Goal: Task Accomplishment & Management: Complete application form

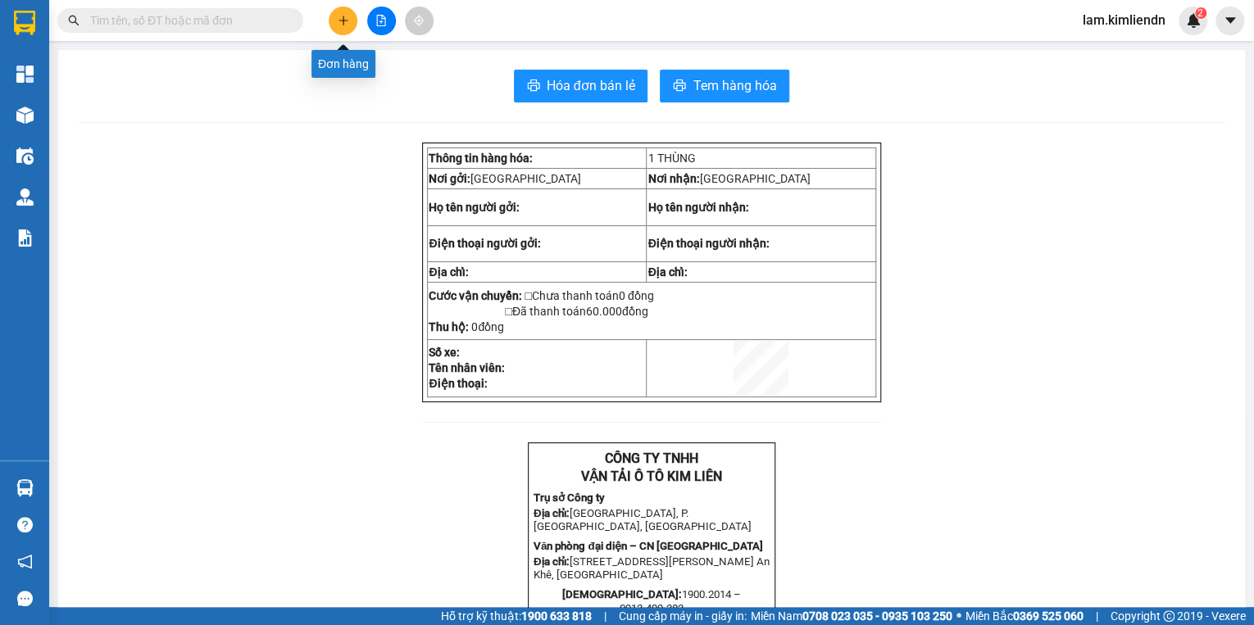
click at [342, 27] on button at bounding box center [343, 21] width 29 height 29
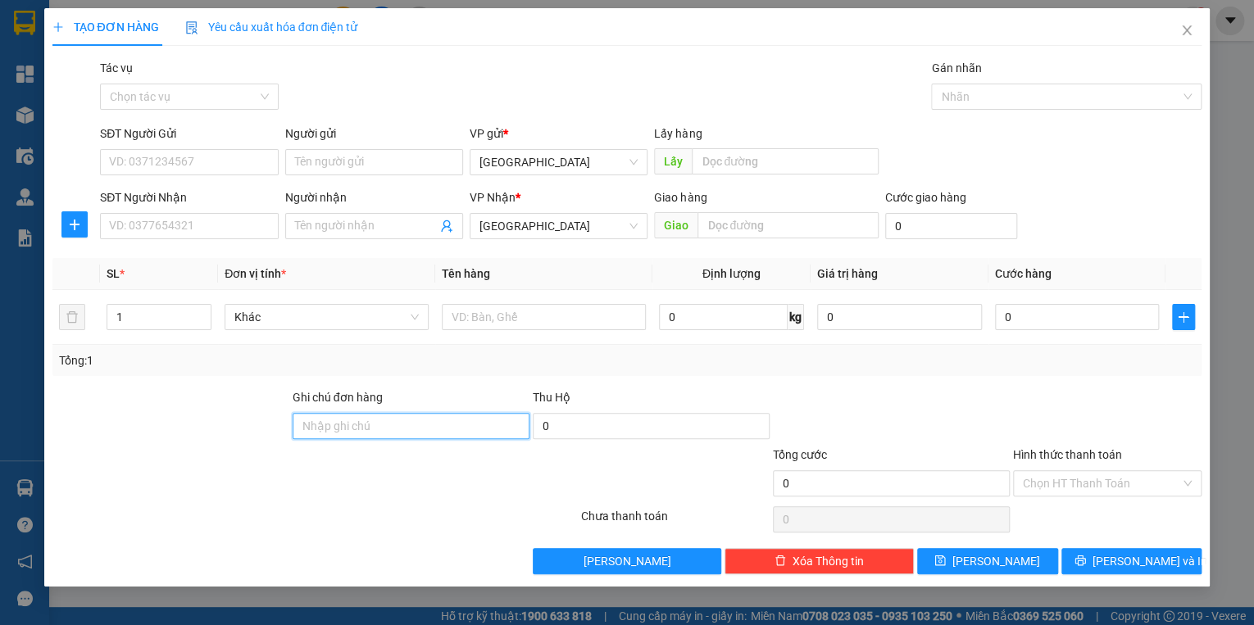
click at [311, 425] on input "Ghi chú đơn hàng" at bounding box center [411, 426] width 237 height 26
type input "77B01222 SƠN 0906460847"
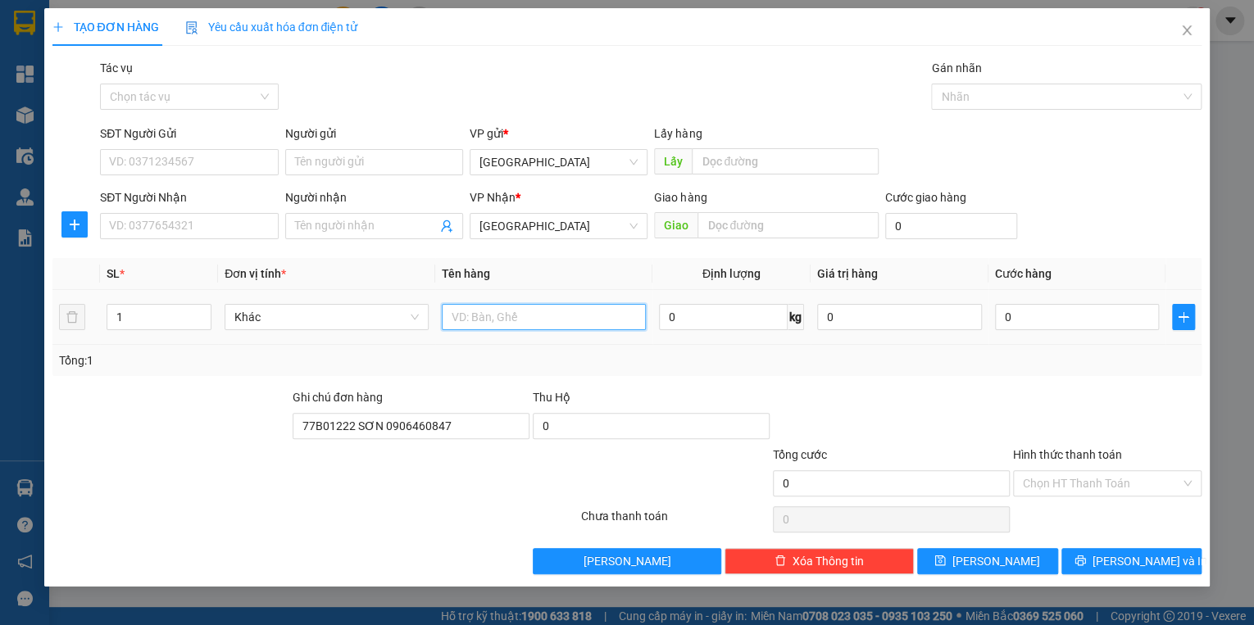
click at [483, 324] on input "text" at bounding box center [544, 317] width 204 height 26
type input "THÙNG"
click at [701, 225] on input "text" at bounding box center [787, 225] width 181 height 26
type input "D"
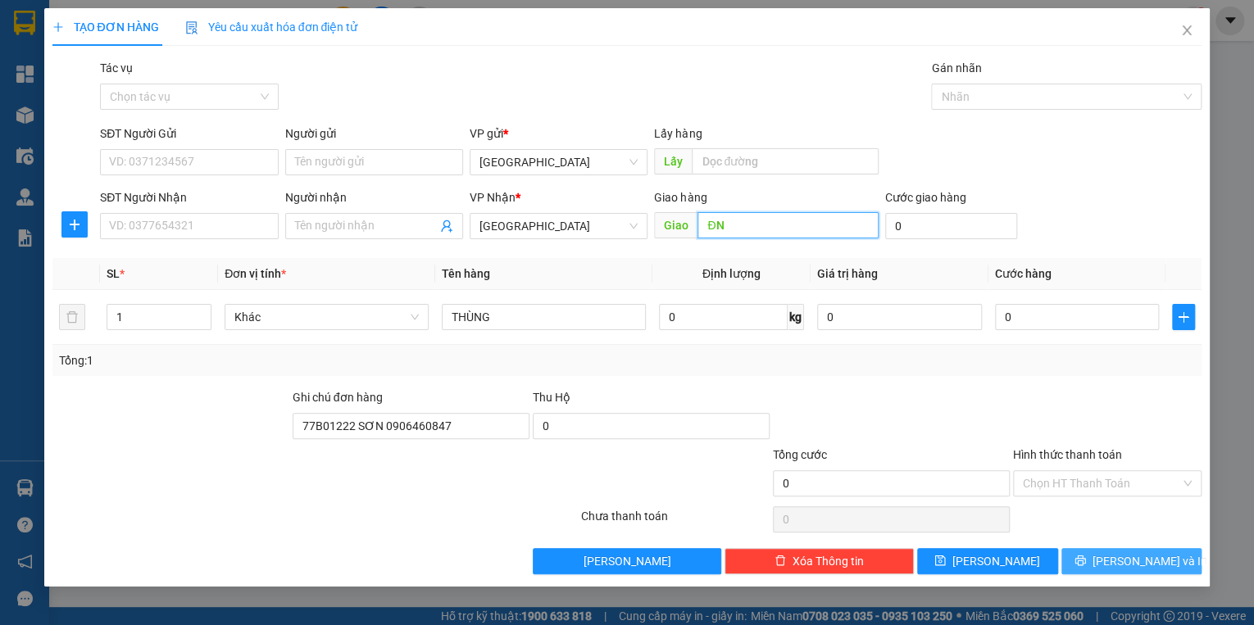
type input "ĐN"
click at [1086, 560] on icon "printer" at bounding box center [1079, 560] width 11 height 11
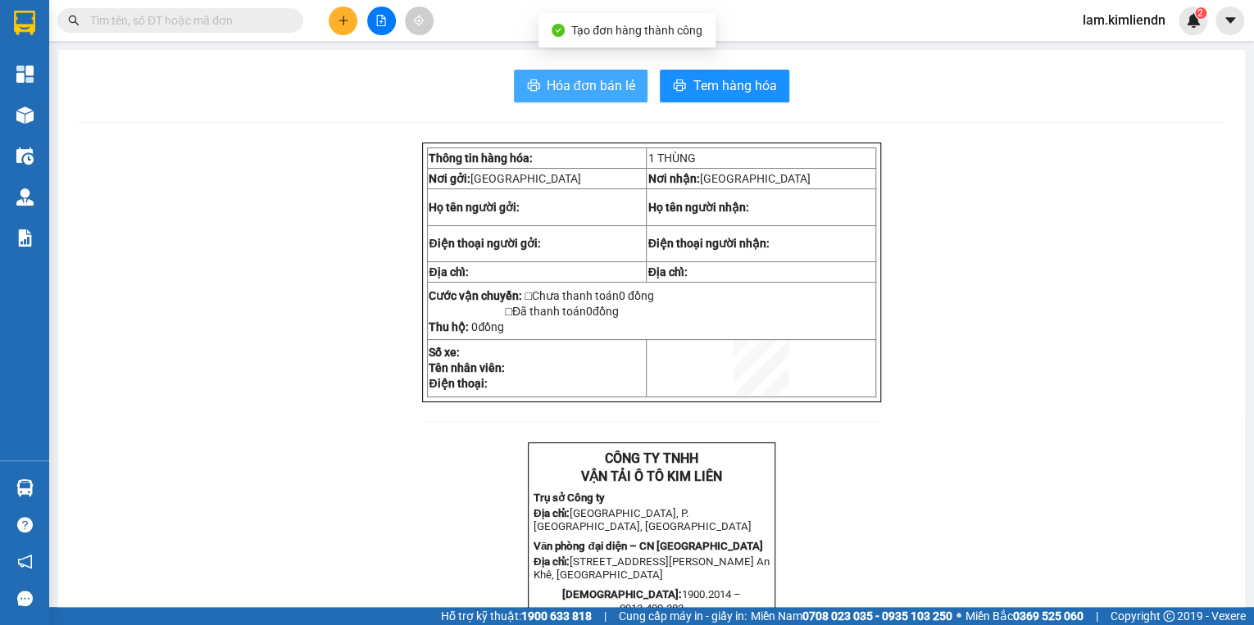
click at [529, 82] on icon "printer" at bounding box center [533, 85] width 13 height 13
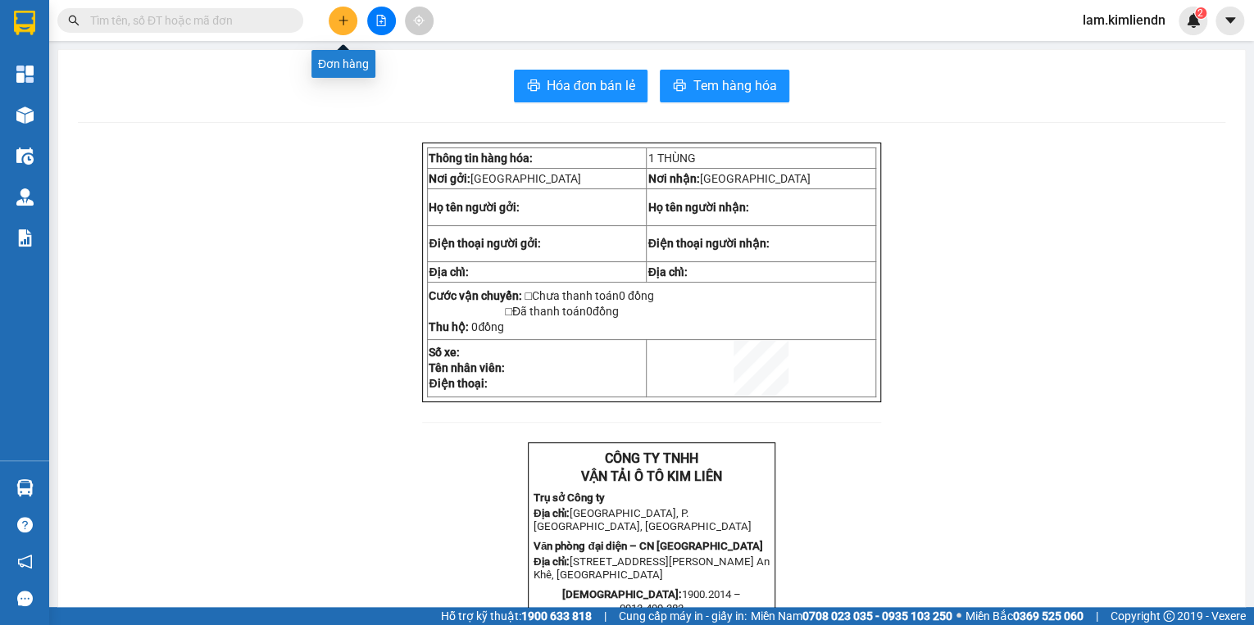
click at [333, 19] on button at bounding box center [343, 21] width 29 height 29
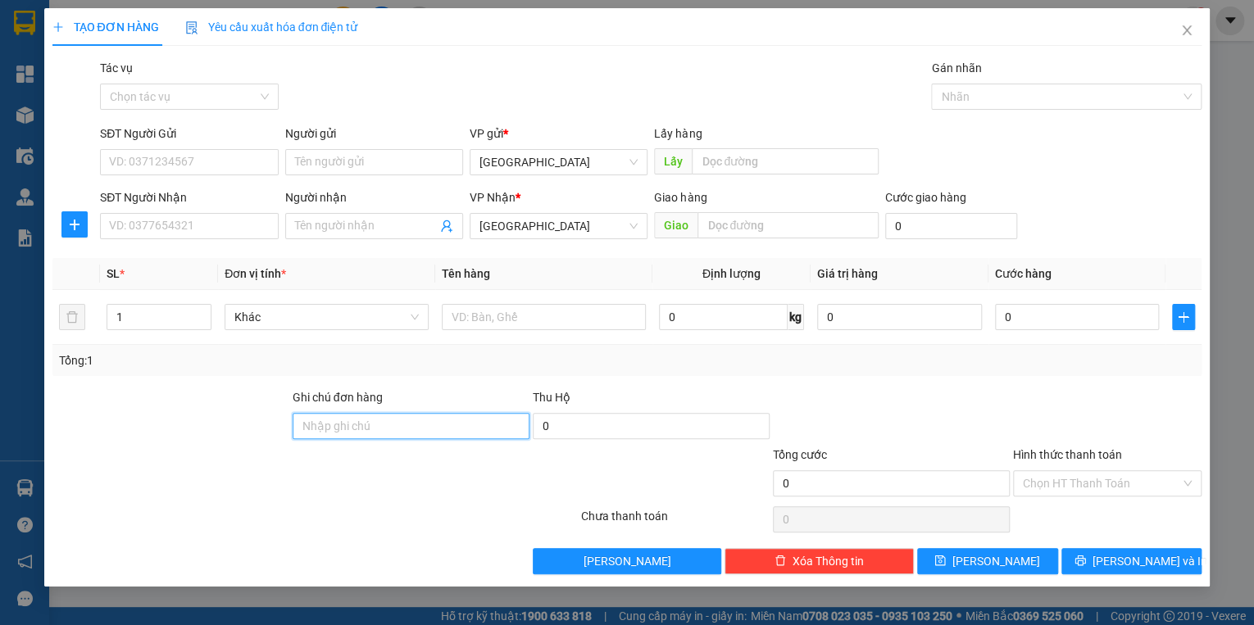
click at [311, 426] on input "Ghi chú đơn hàng" at bounding box center [411, 426] width 237 height 26
type input "77B01222 SƠN 0906460847"
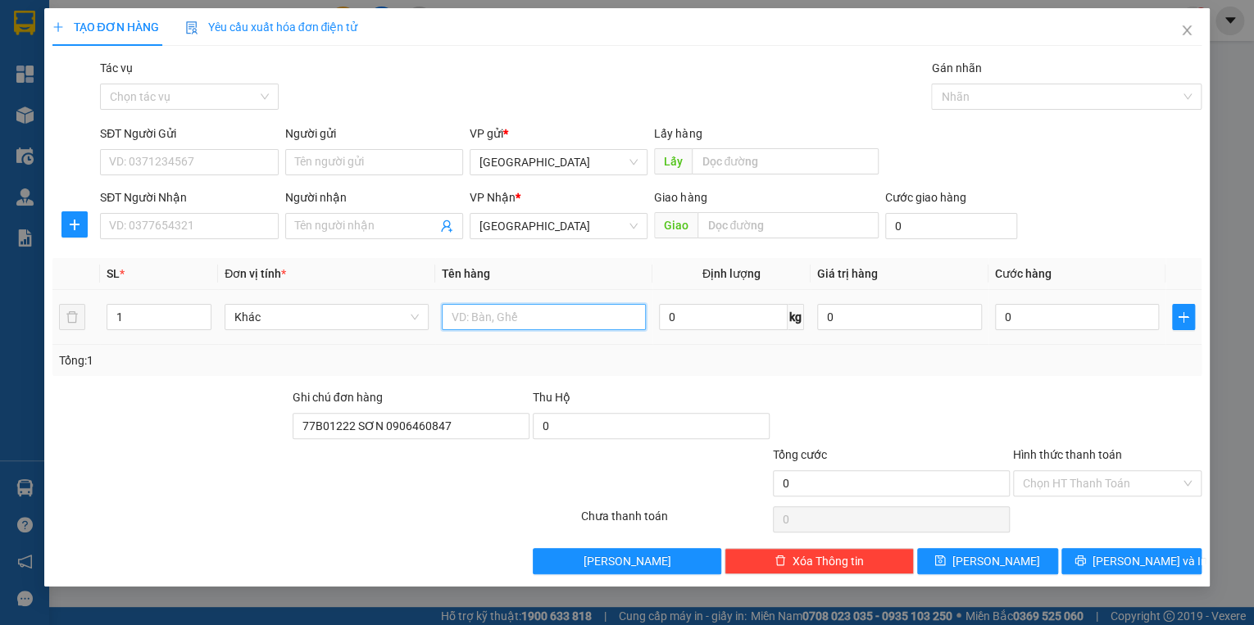
click at [483, 322] on input "text" at bounding box center [544, 317] width 204 height 26
type input "HỘP"
drag, startPoint x: 695, startPoint y: 219, endPoint x: 688, endPoint y: 227, distance: 10.5
click at [688, 227] on span "Giao" at bounding box center [675, 225] width 43 height 26
click at [694, 223] on span "Giao" at bounding box center [675, 225] width 43 height 26
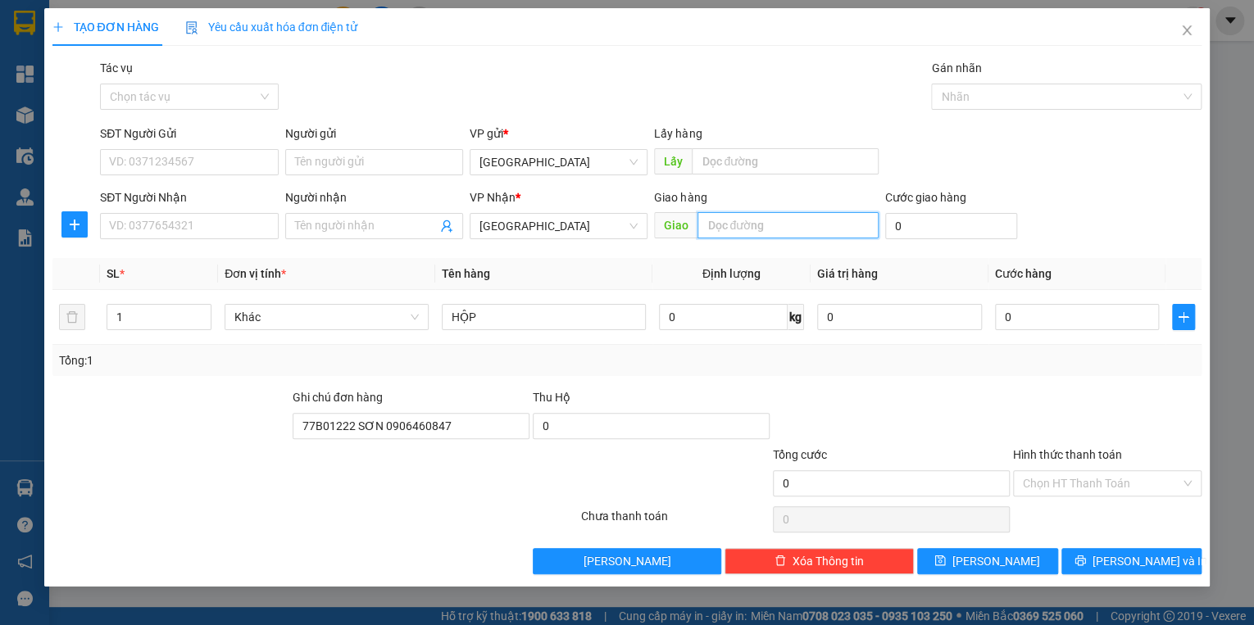
click at [711, 222] on input "text" at bounding box center [787, 225] width 181 height 26
type input "D"
type input "ĐN"
click at [1086, 566] on icon "printer" at bounding box center [1079, 560] width 11 height 11
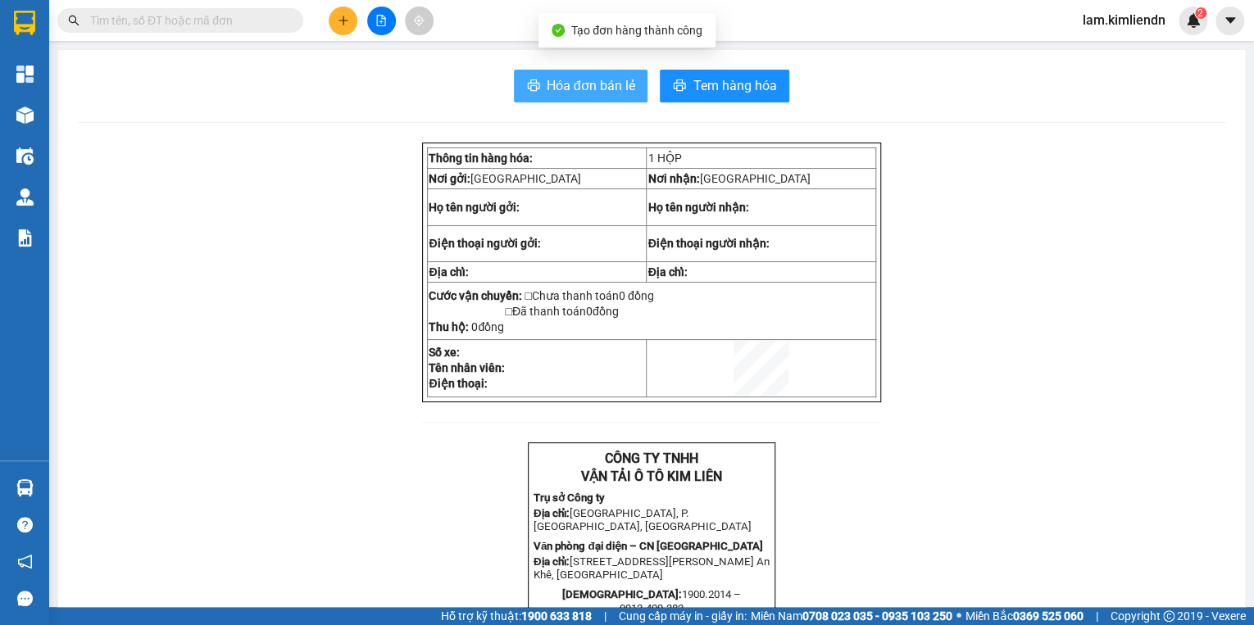
click at [527, 83] on icon "printer" at bounding box center [533, 85] width 13 height 13
click at [344, 23] on icon "plus" at bounding box center [343, 20] width 11 height 11
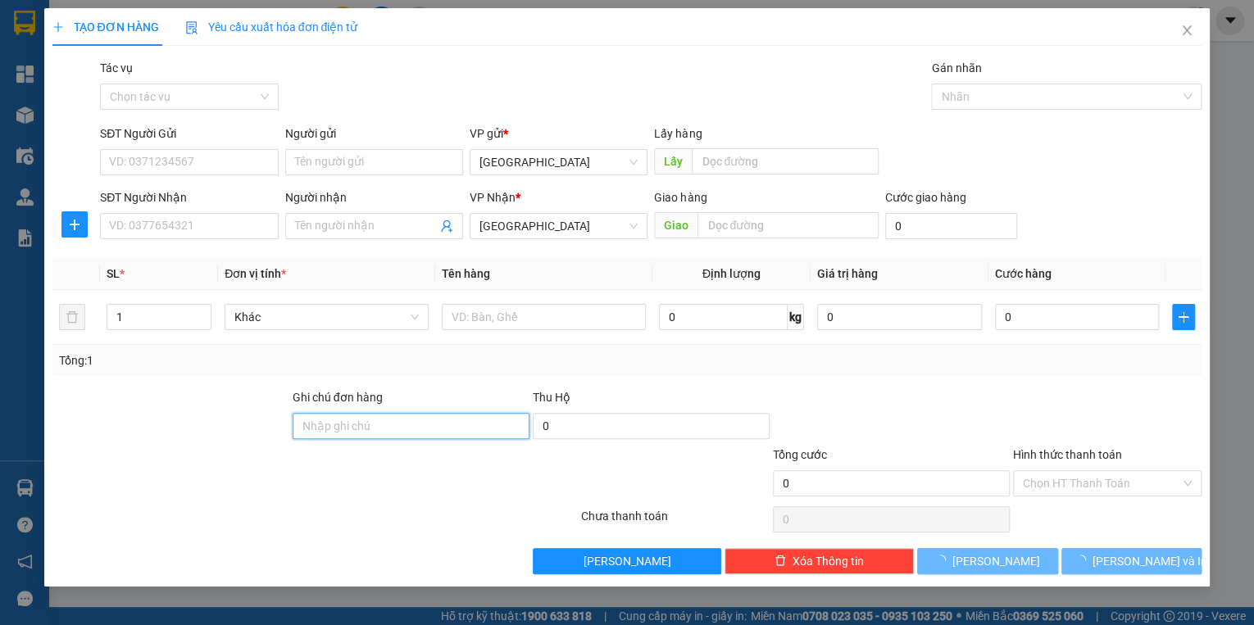
click at [313, 426] on input "Ghi chú đơn hàng" at bounding box center [411, 426] width 237 height 26
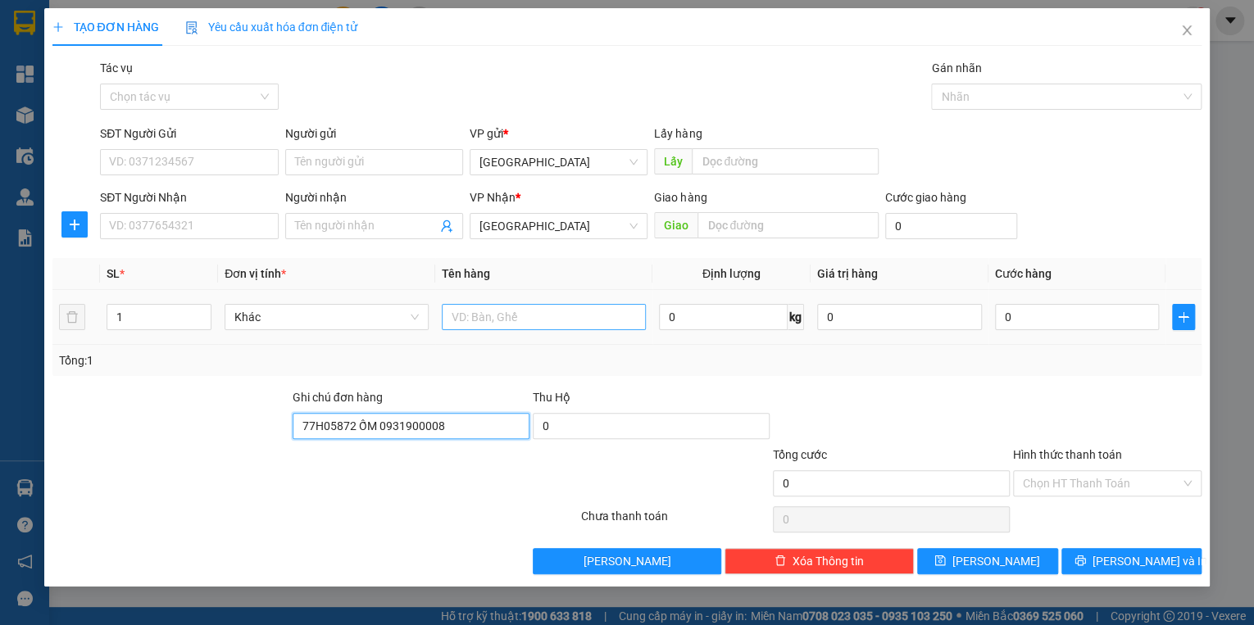
type input "77H05872 ỐM 0931900008"
click at [472, 313] on input "text" at bounding box center [544, 317] width 204 height 26
type input "THÙNG"
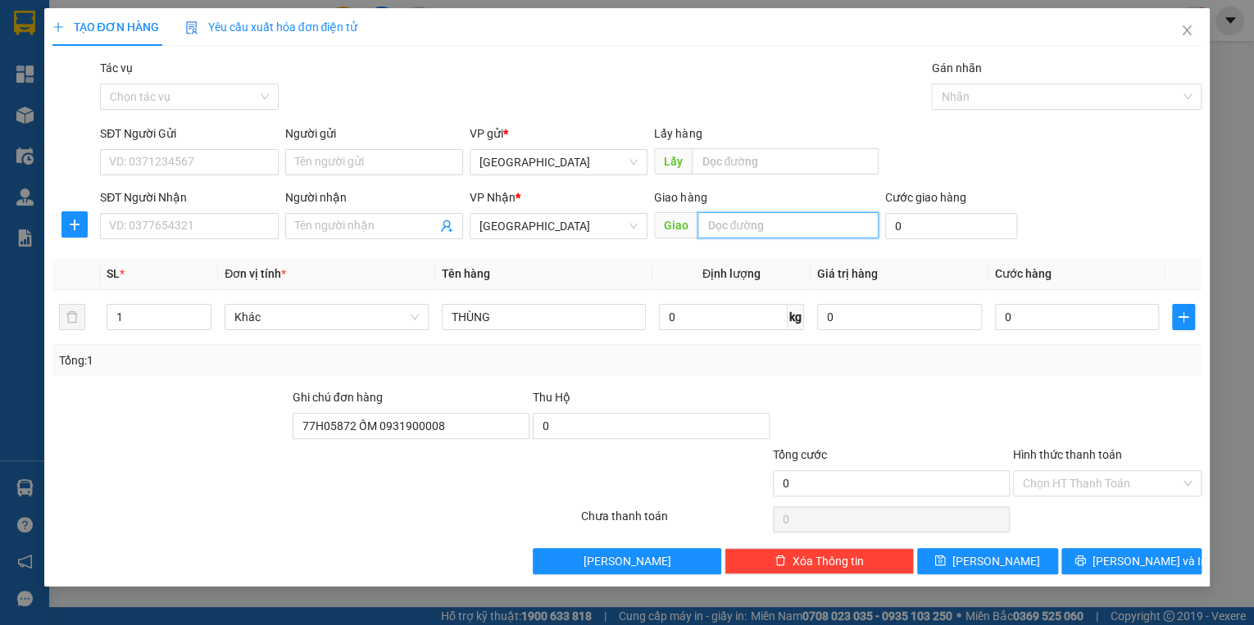
click at [701, 221] on input "text" at bounding box center [787, 225] width 181 height 26
type input "D"
type input "ĐN"
click at [1014, 318] on input "0" at bounding box center [1077, 317] width 165 height 26
type input "5"
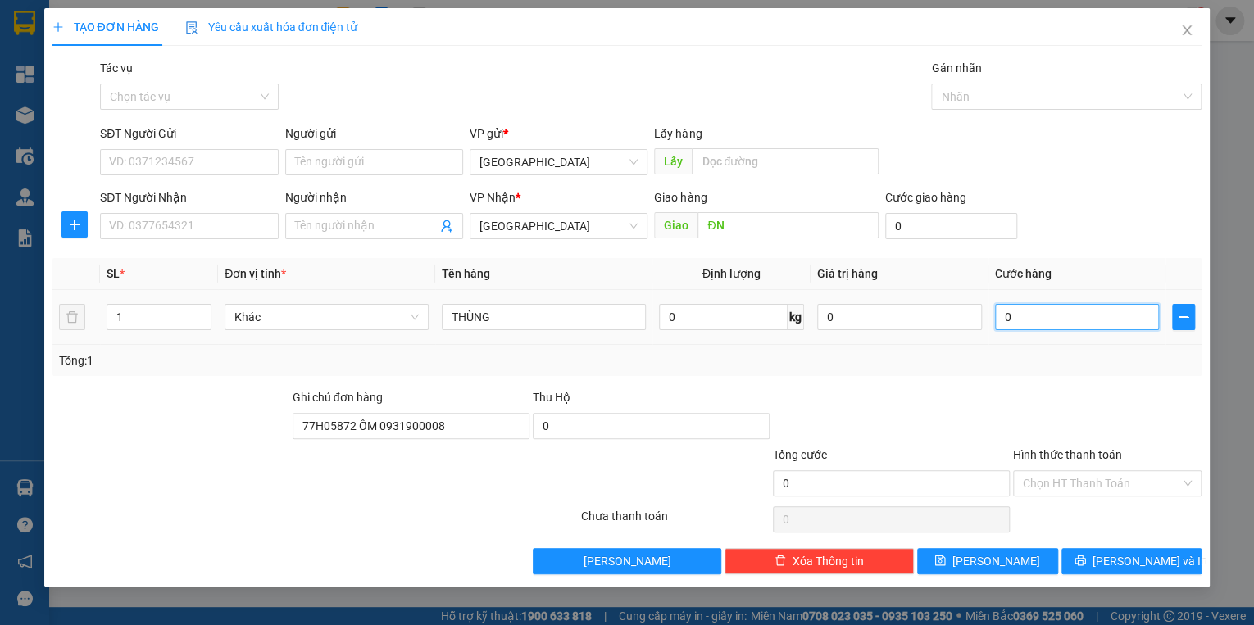
type input "5"
type input "50"
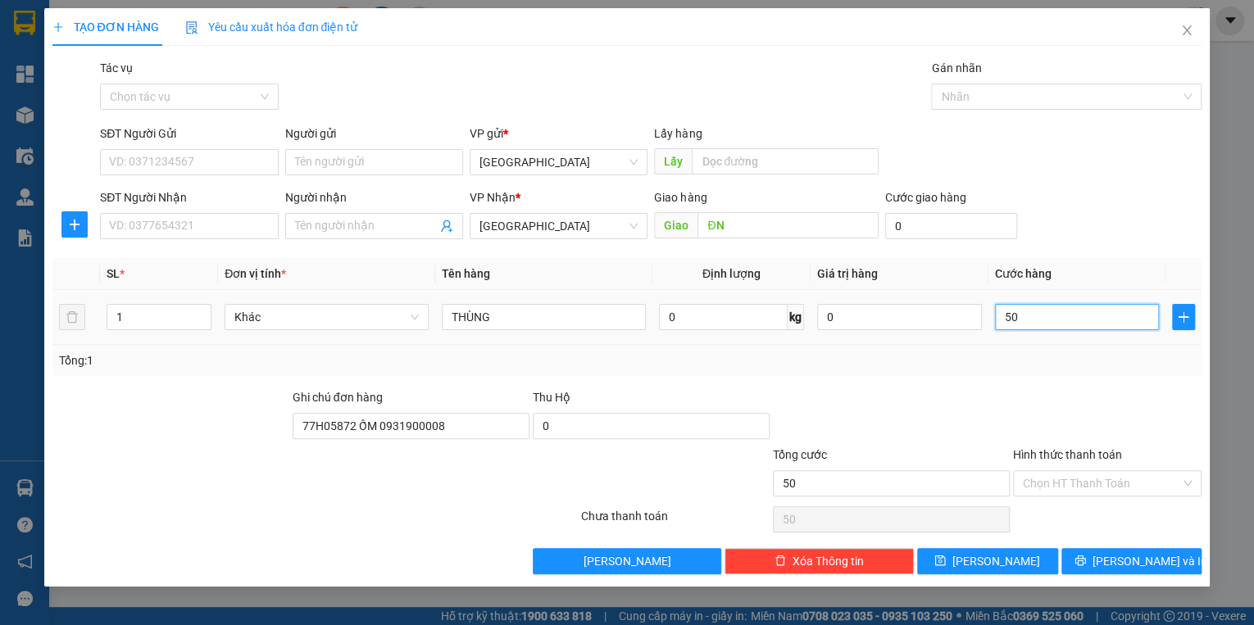
type input "500"
type input "5.000"
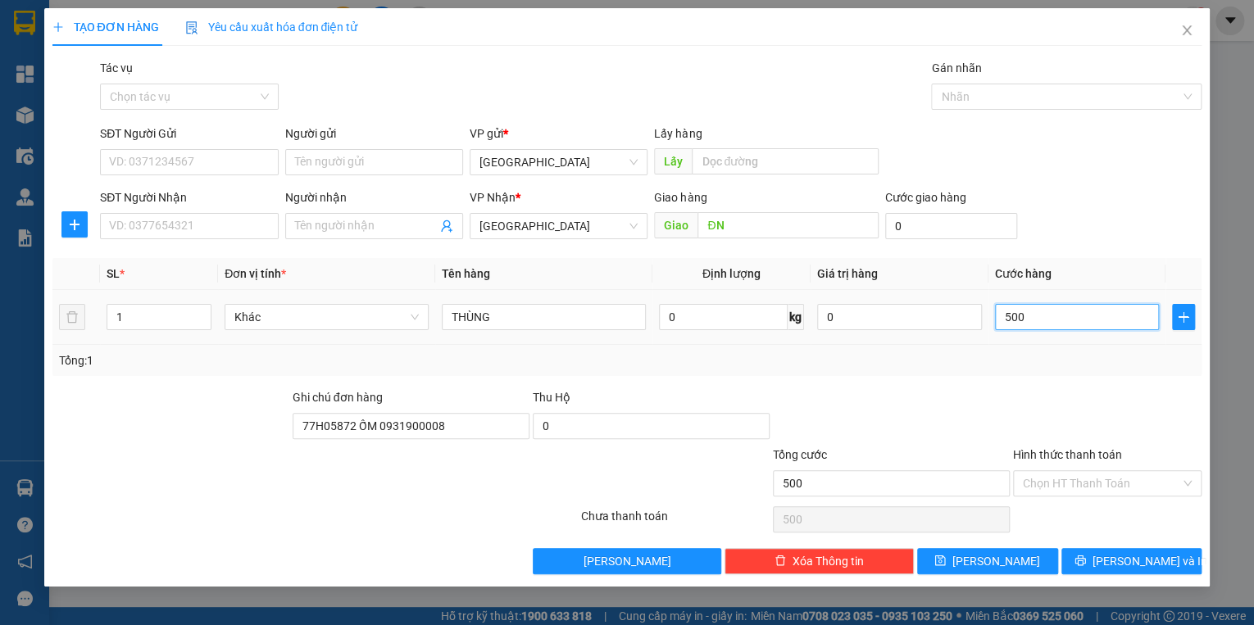
type input "5.000"
type input "50.000"
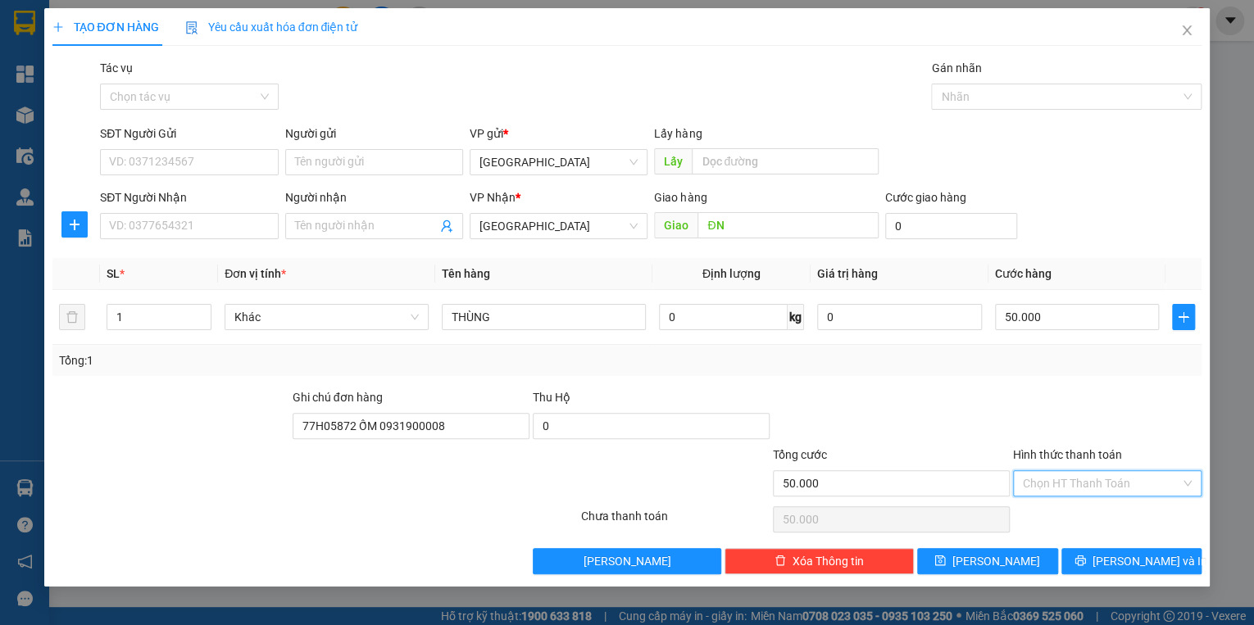
drag, startPoint x: 1038, startPoint y: 485, endPoint x: 1037, endPoint y: 403, distance: 82.0
click at [1038, 480] on input "Hình thức thanh toán" at bounding box center [1101, 483] width 157 height 25
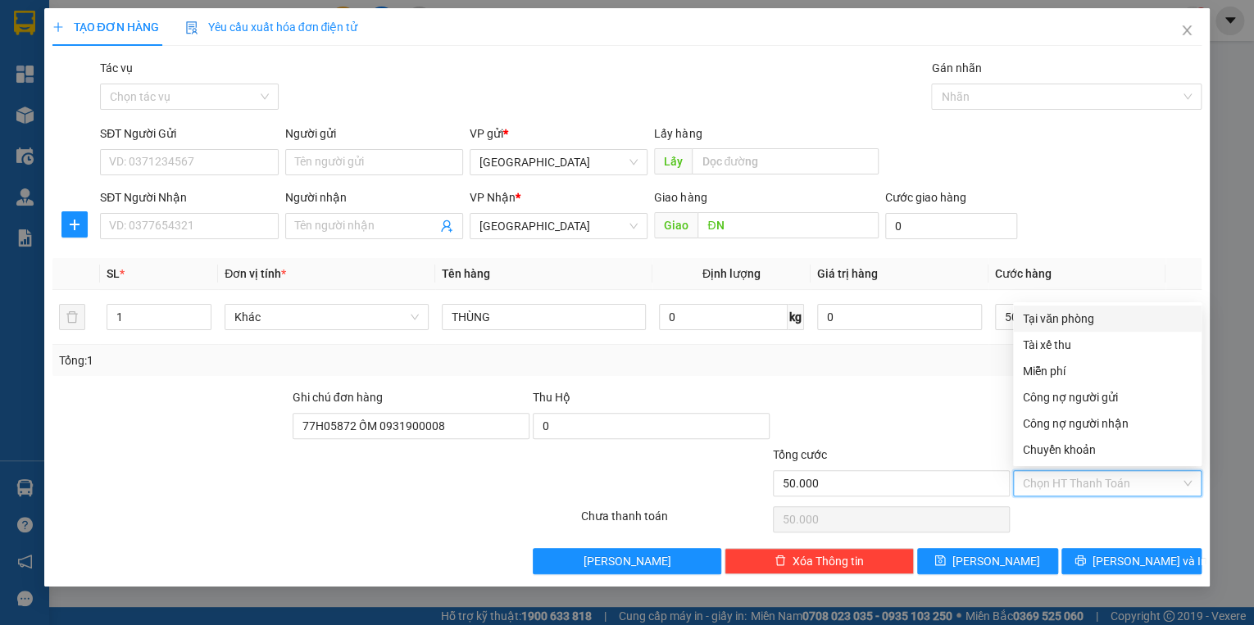
click at [1045, 318] on div "Tại văn phòng" at bounding box center [1107, 319] width 169 height 18
type input "0"
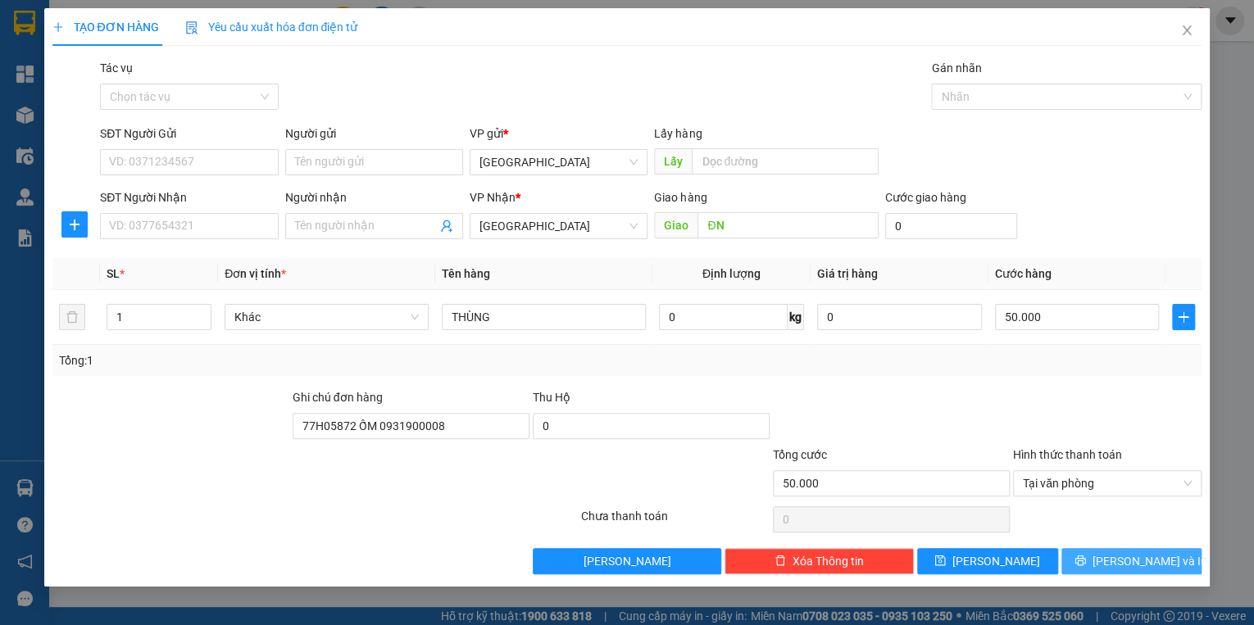
drag, startPoint x: 1101, startPoint y: 554, endPoint x: 861, endPoint y: 456, distance: 259.4
click at [1086, 555] on icon "printer" at bounding box center [1079, 560] width 11 height 11
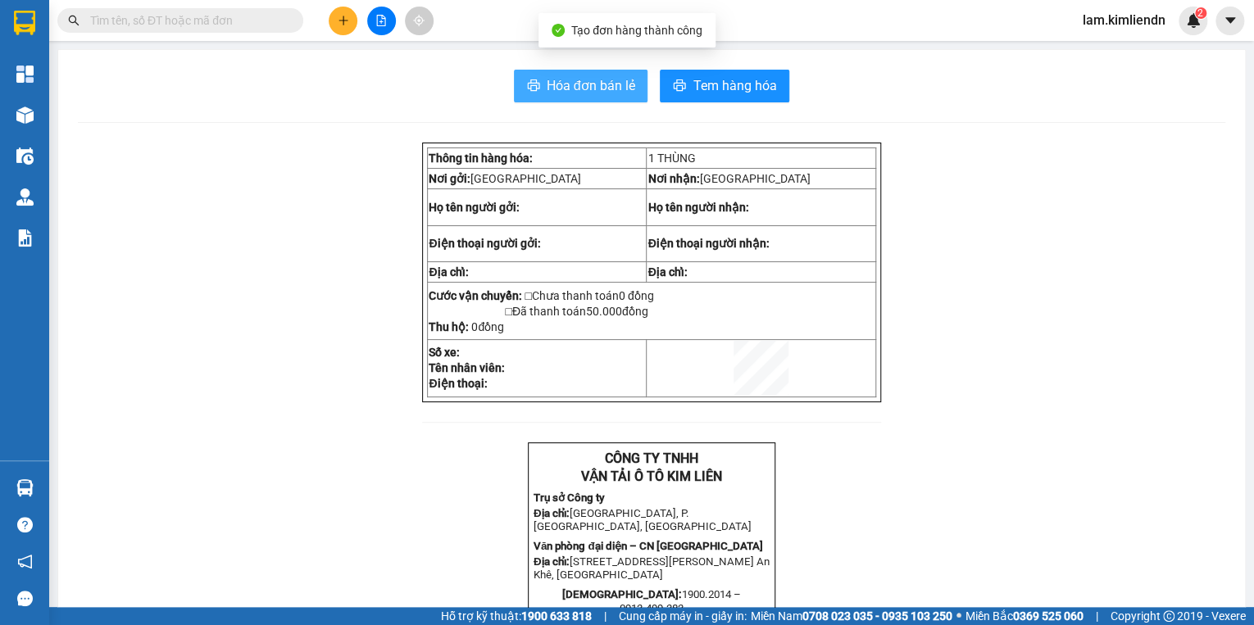
click at [519, 82] on button "Hóa đơn bán lẻ" at bounding box center [581, 86] width 134 height 33
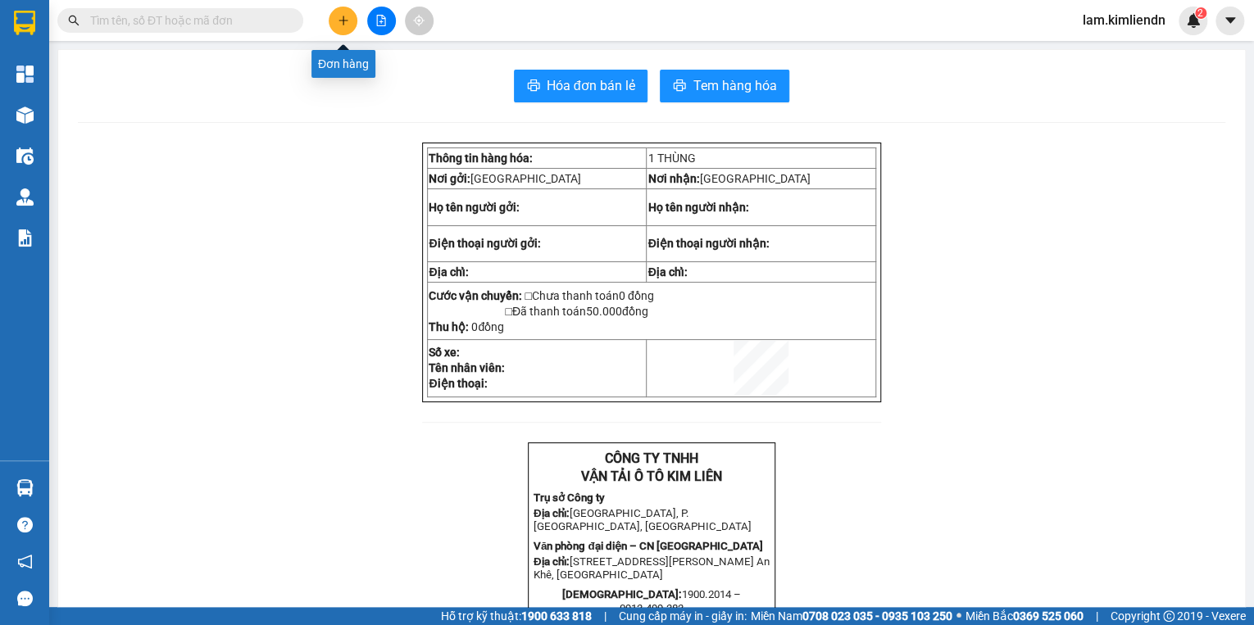
click at [333, 25] on button at bounding box center [343, 21] width 29 height 29
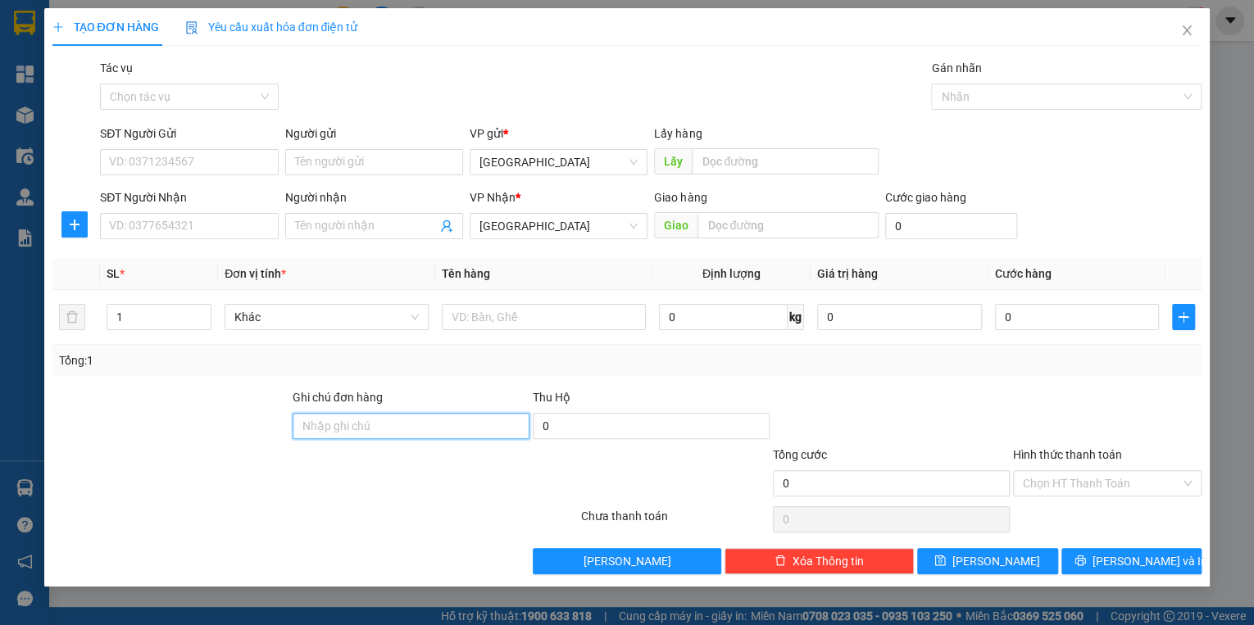
click at [333, 428] on input "Ghi chú đơn hàng" at bounding box center [411, 426] width 237 height 26
type input "77H 05872 ỐM 0931900008"
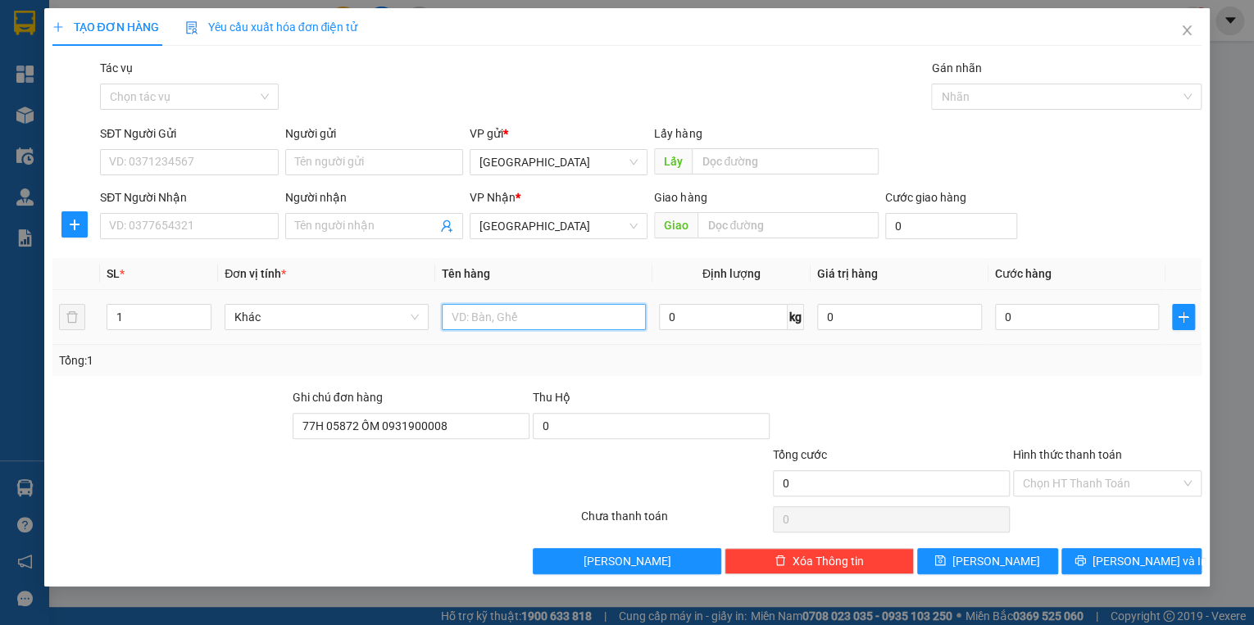
click at [469, 315] on input "text" at bounding box center [544, 317] width 204 height 26
type input "XỐP"
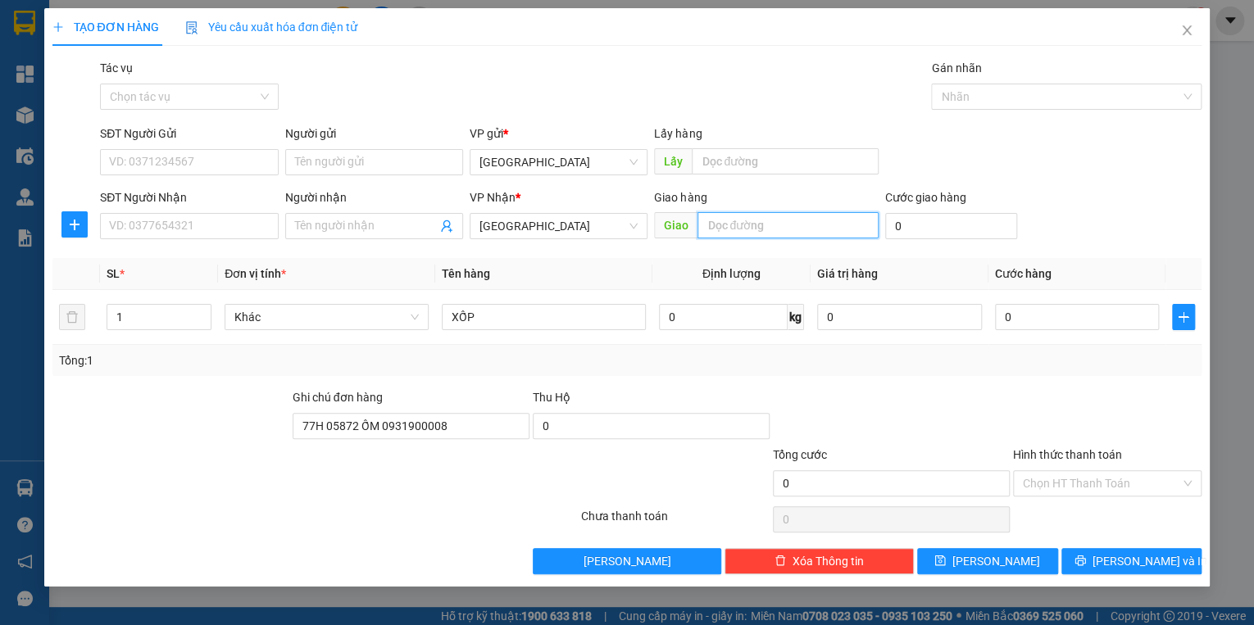
click at [703, 224] on input "text" at bounding box center [787, 225] width 181 height 26
type input "D"
type input "ĐN TẬN NƠI"
click at [1021, 315] on input "0" at bounding box center [1077, 317] width 165 height 26
type input "1"
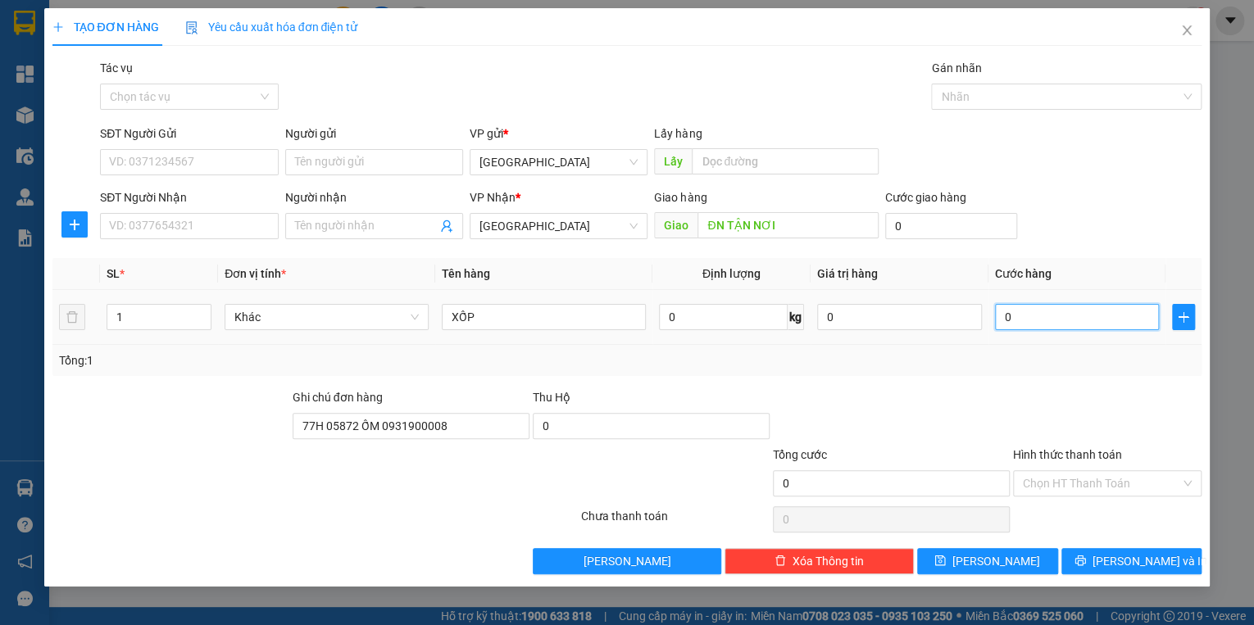
type input "1"
type input "10"
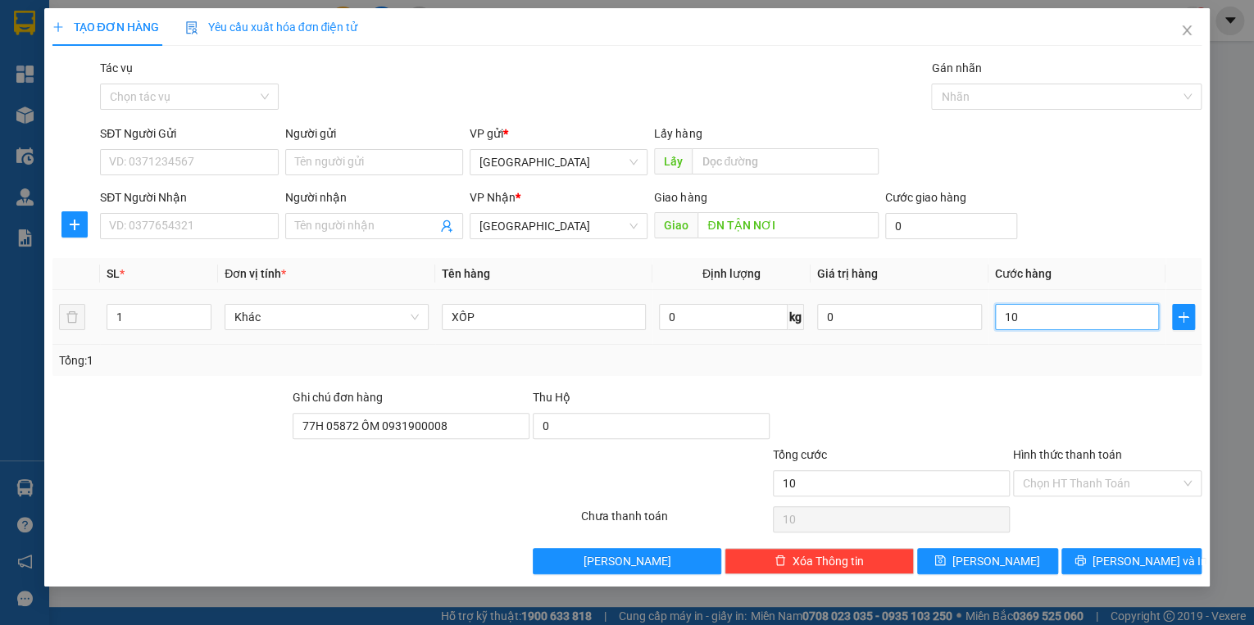
type input "100"
type input "1.000"
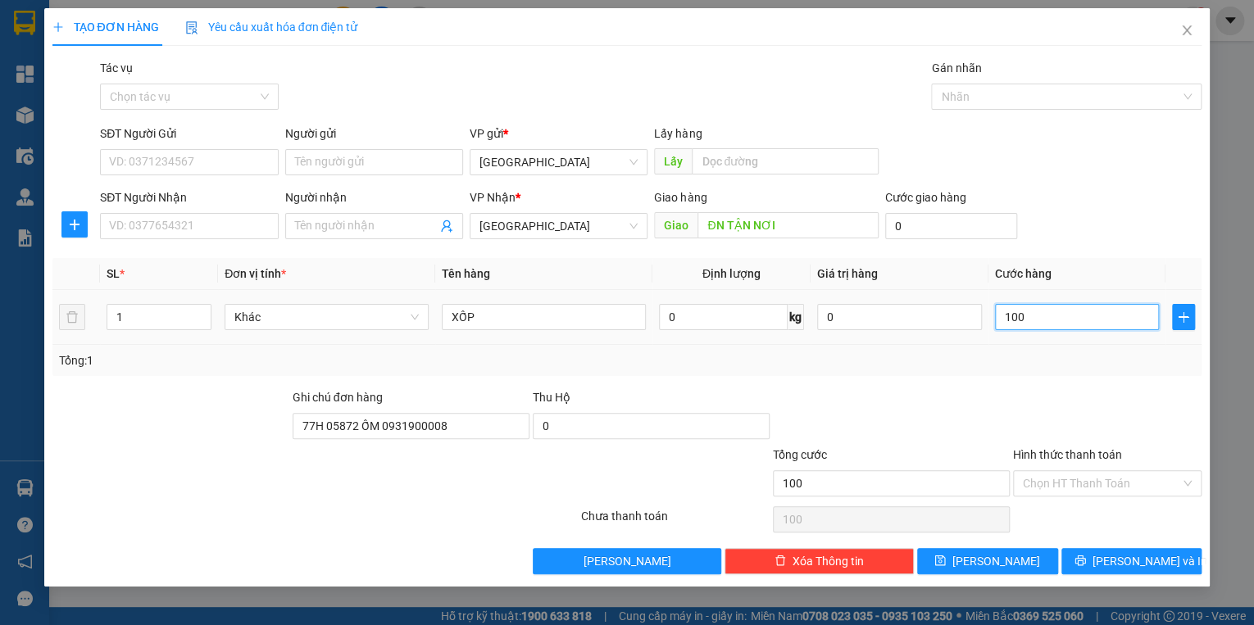
type input "1.000"
type input "10.000"
type input "100.000"
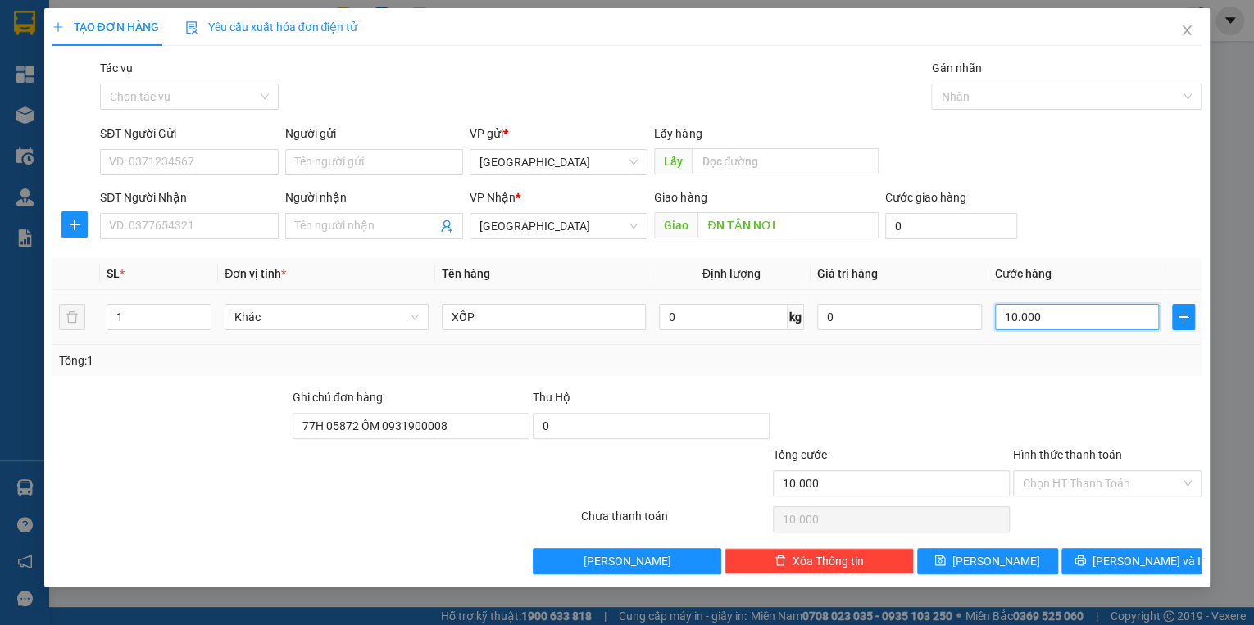
type input "100.000"
click at [1049, 484] on input "Hình thức thanh toán" at bounding box center [1101, 483] width 157 height 25
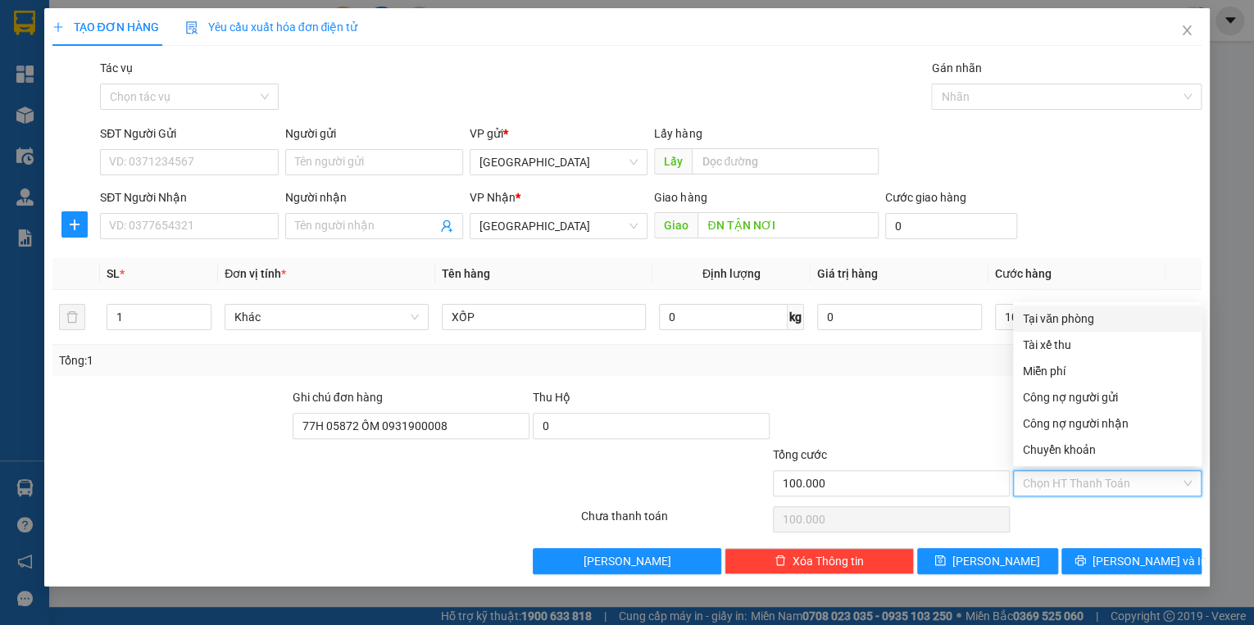
drag, startPoint x: 1046, startPoint y: 315, endPoint x: 1121, endPoint y: 516, distance: 214.4
click at [1046, 332] on div "Tại văn phòng Tài xế thu Miễn phí Công nợ người gửi Công nợ người nhận Chuyển k…" at bounding box center [1107, 384] width 188 height 157
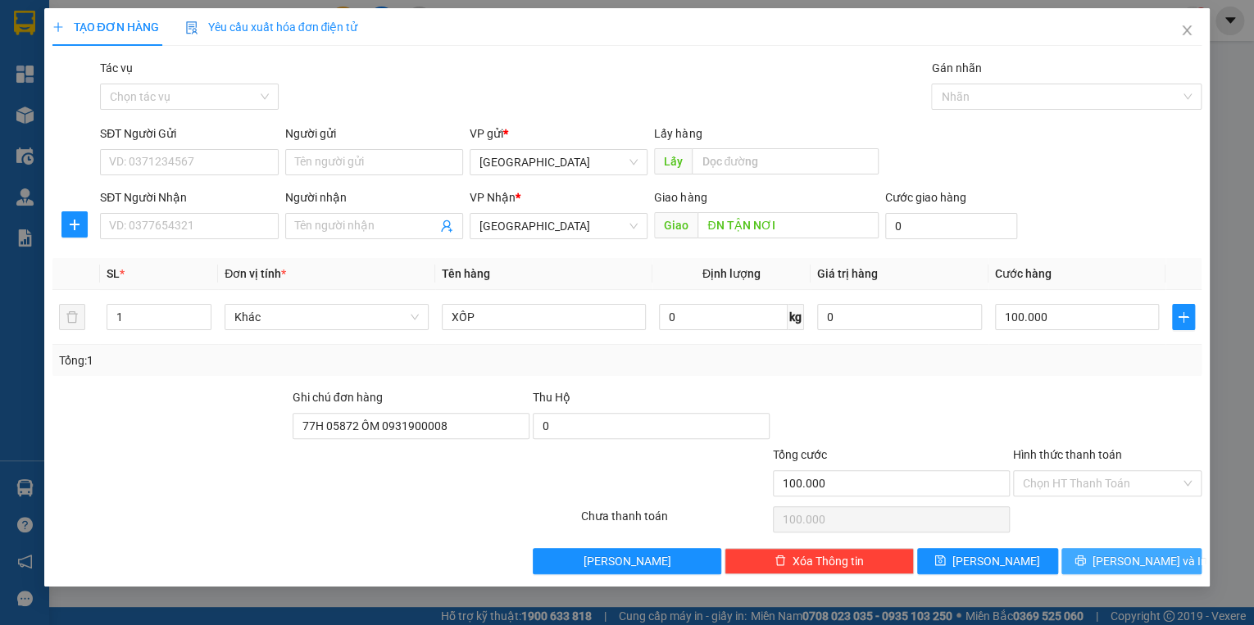
click at [1086, 564] on icon "printer" at bounding box center [1079, 560] width 11 height 11
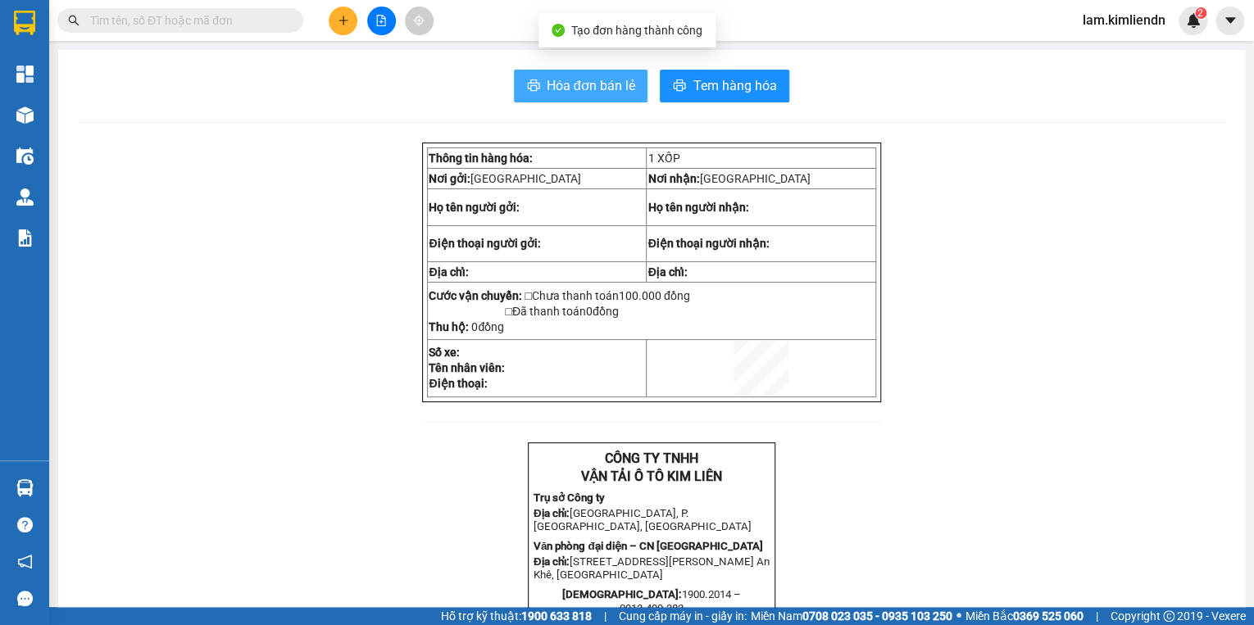
click at [538, 79] on button "Hóa đơn bán lẻ" at bounding box center [581, 86] width 134 height 33
